Goal: Task Accomplishment & Management: Use online tool/utility

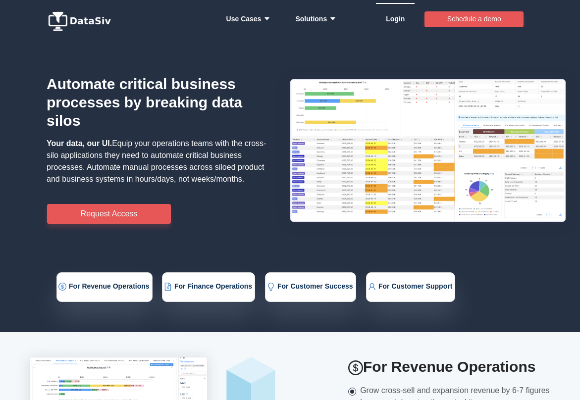
click at [389, 18] on link "Login" at bounding box center [395, 19] width 19 height 30
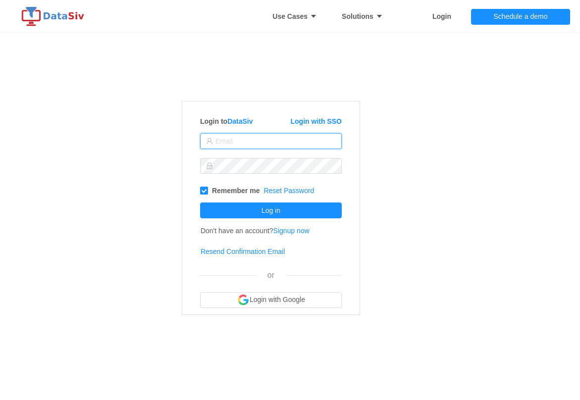
type input "[EMAIL_ADDRESS][DOMAIN_NAME]"
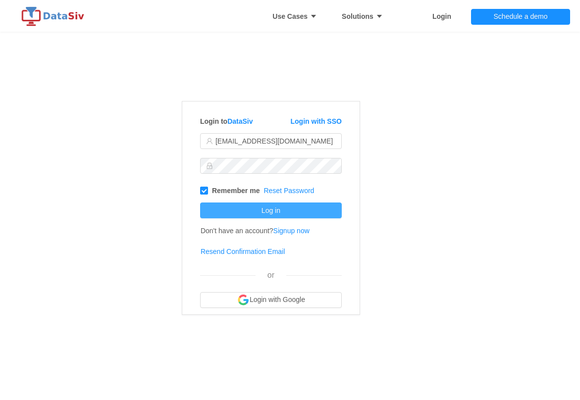
click at [264, 203] on button "Log in" at bounding box center [271, 210] width 142 height 16
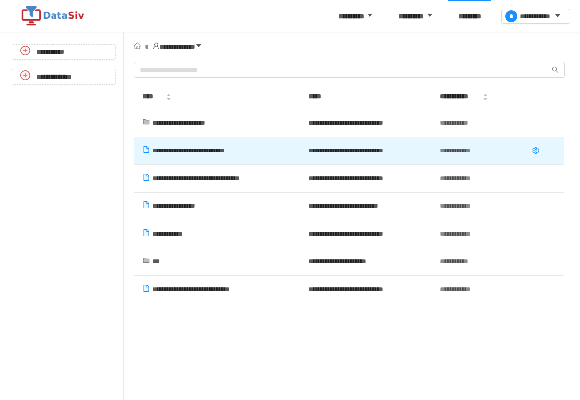
click at [210, 149] on span "**********" at bounding box center [188, 150] width 73 height 7
